Goal: Information Seeking & Learning: Learn about a topic

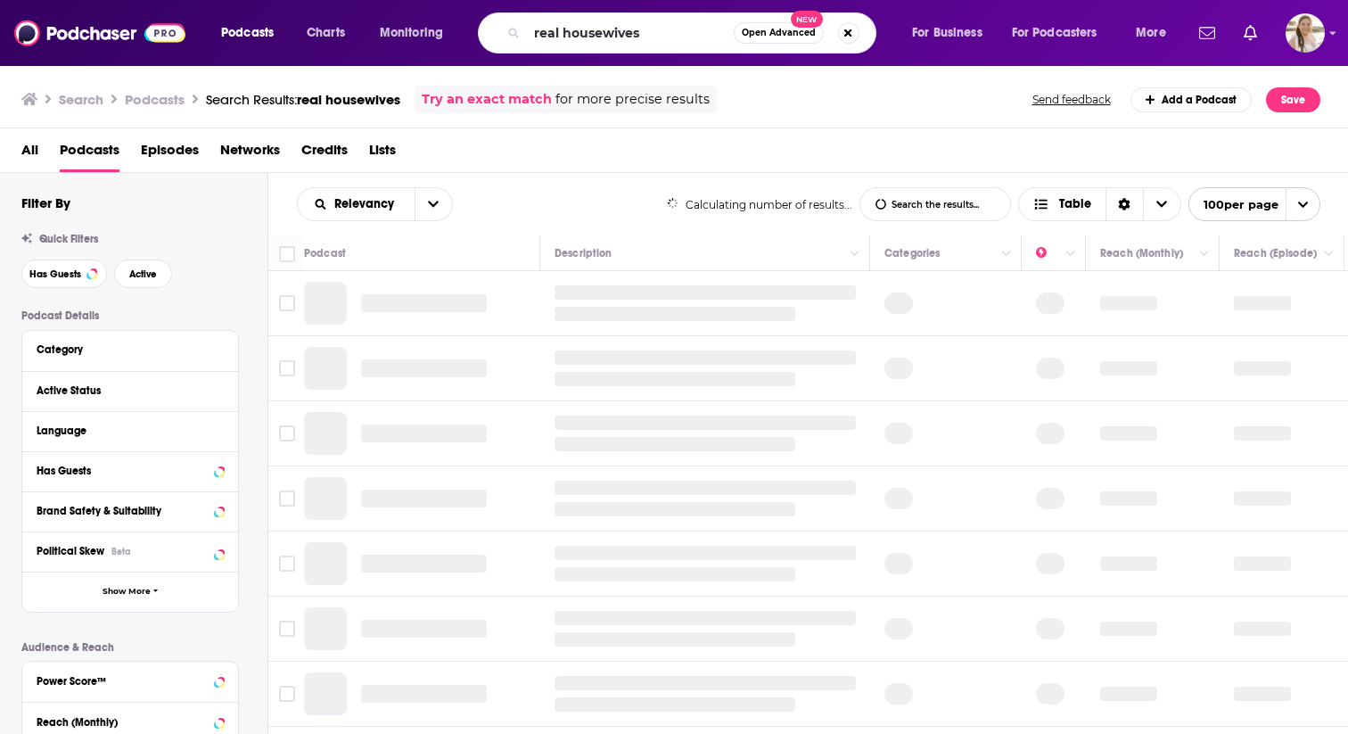
click at [685, 41] on input "real housewives" at bounding box center [630, 33] width 207 height 29
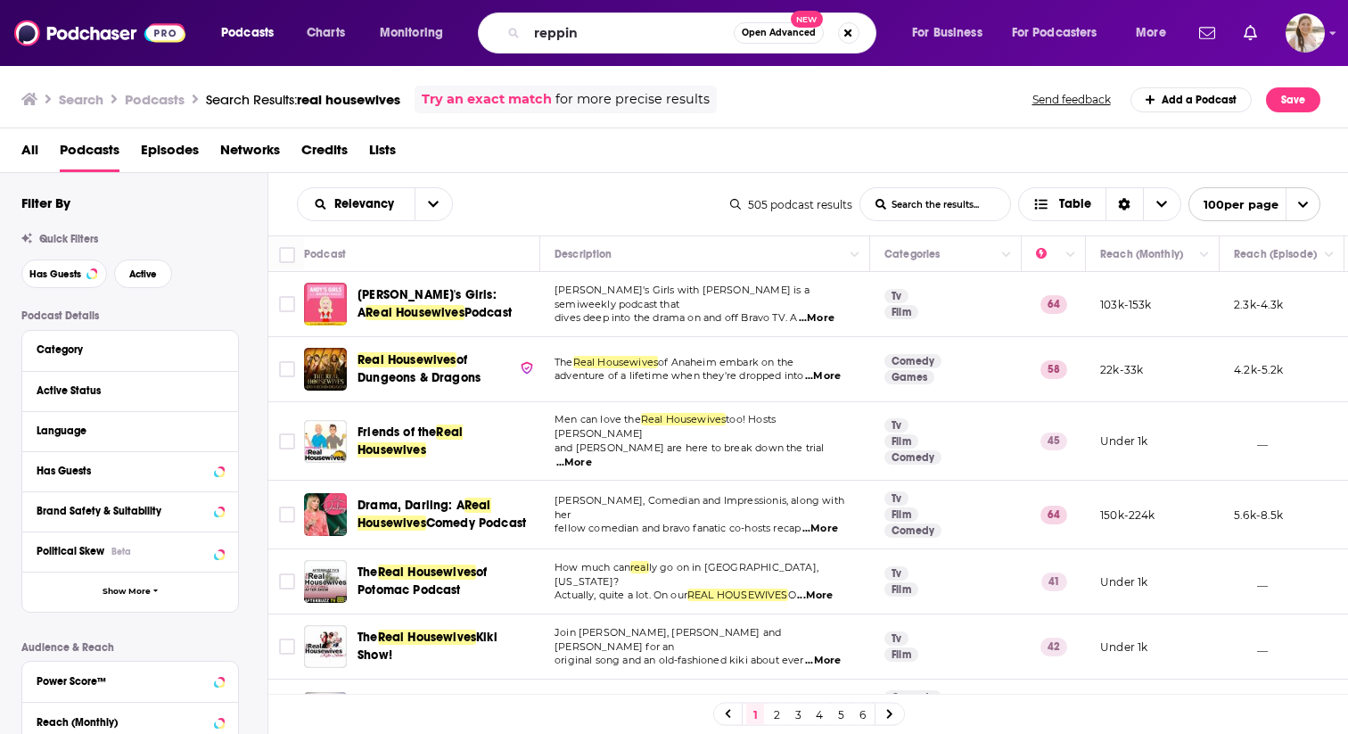
type input "reppin"
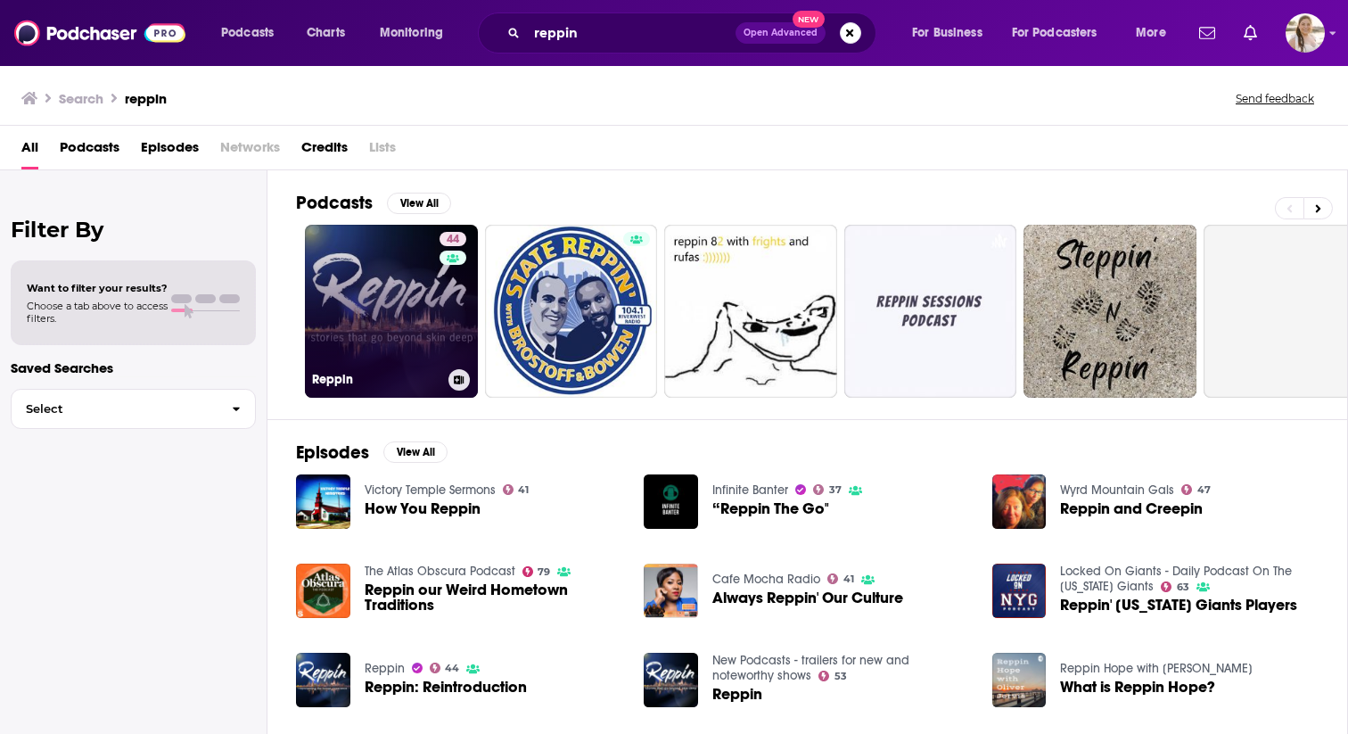
click at [427, 359] on link "44 Reppin" at bounding box center [391, 311] width 173 height 173
